Goal: Register for event/course

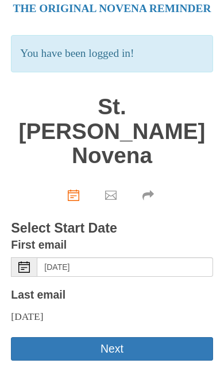
scroll to position [25, 0]
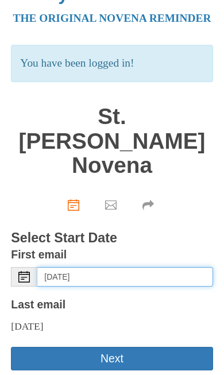
click at [153, 267] on input "Tuesday, October 14th" at bounding box center [124, 277] width 175 height 20
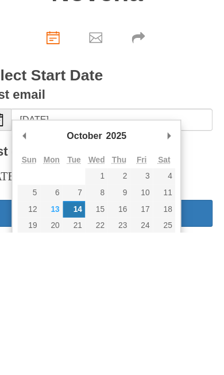
click at [188, 138] on div "Pray More Novenas The original novena reminder You have been logged in! St. The…" at bounding box center [112, 206] width 224 height 463
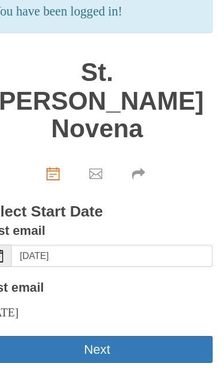
click at [137, 298] on button "Next" at bounding box center [111, 306] width 201 height 24
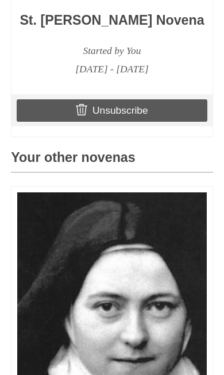
scroll to position [633, 0]
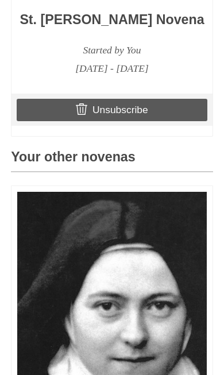
click at [149, 120] on link "Unsubscribe" at bounding box center [112, 110] width 190 height 22
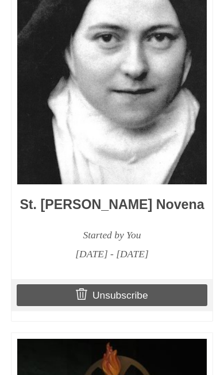
scroll to position [903, 0]
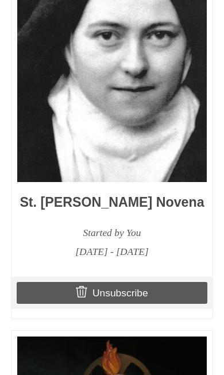
click at [145, 303] on link "Unsubscribe" at bounding box center [112, 293] width 190 height 22
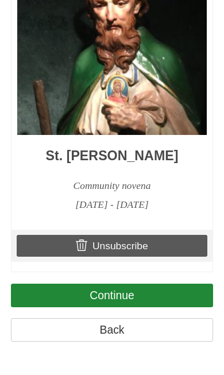
scroll to position [1028, 0]
click at [158, 294] on link "Continue" at bounding box center [111, 295] width 201 height 24
